Goal: Transaction & Acquisition: Purchase product/service

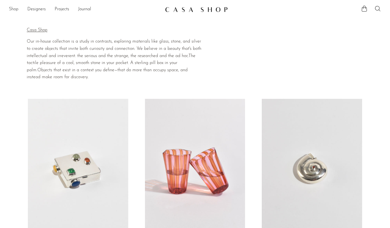
click at [12, 7] on link "Shop" at bounding box center [13, 9] width 9 height 7
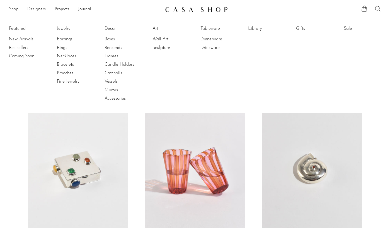
click at [16, 39] on link "New Arrivals" at bounding box center [30, 39] width 42 height 6
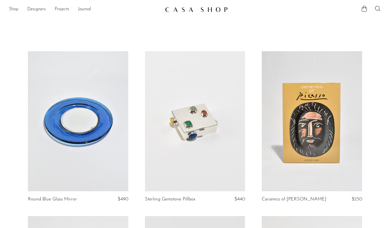
click at [11, 8] on link "Shop" at bounding box center [13, 9] width 9 height 7
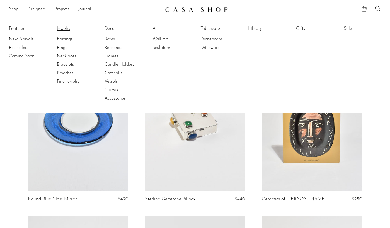
click at [60, 28] on link "Jewelry" at bounding box center [78, 29] width 42 height 6
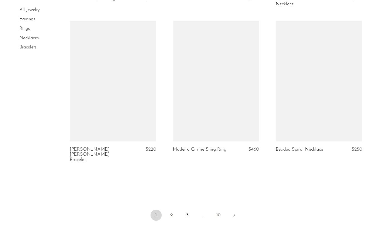
scroll to position [1682, 0]
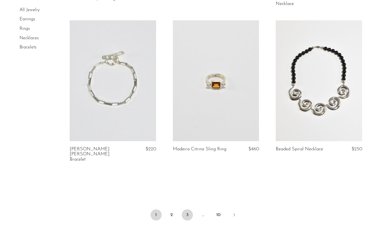
click at [188, 209] on link "3" at bounding box center [187, 214] width 11 height 11
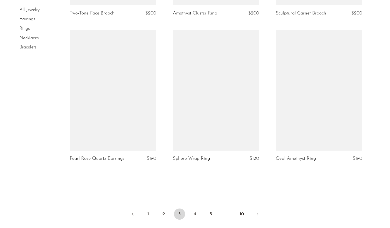
scroll to position [1684, 0]
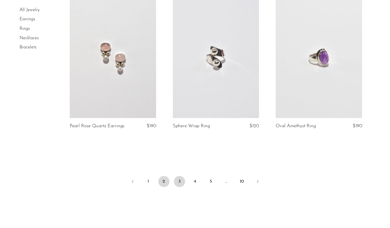
click at [165, 182] on link "2" at bounding box center [163, 181] width 11 height 11
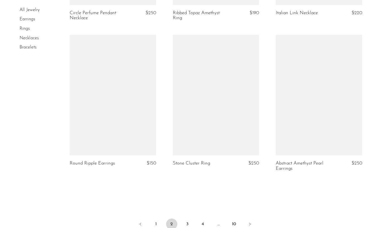
scroll to position [1577, 0]
